Goal: Task Accomplishment & Management: Manage account settings

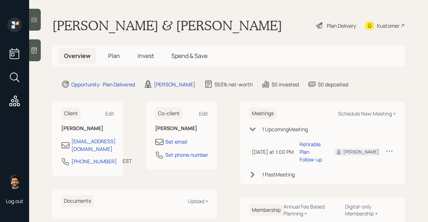
click at [389, 147] on icon at bounding box center [389, 150] width 7 height 7
click at [352, 168] on div "Cancel" at bounding box center [367, 171] width 52 height 7
click at [146, 55] on span "Invest" at bounding box center [146, 56] width 16 height 8
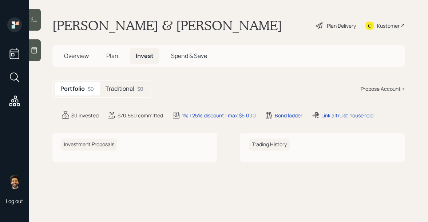
click at [133, 90] on h5 "Traditional" at bounding box center [120, 88] width 29 height 7
